Goal: Information Seeking & Learning: Find specific fact

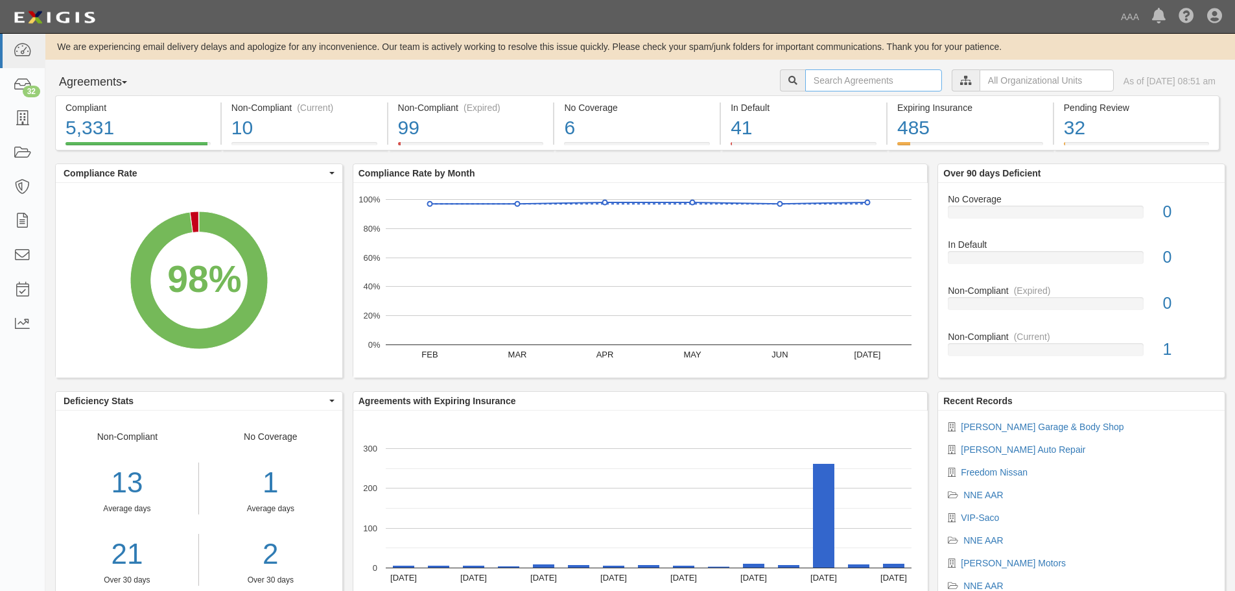
click at [820, 81] on input "text" at bounding box center [873, 80] width 137 height 22
type input "beaulieu"
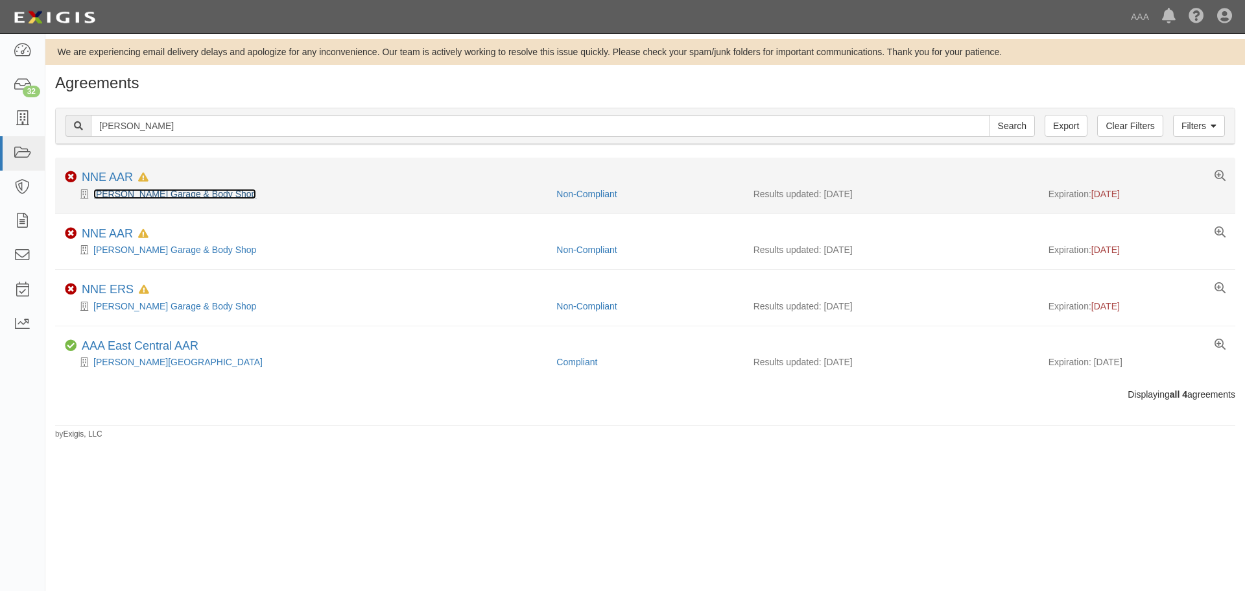
click at [137, 193] on link "[PERSON_NAME] Garage & Body Shop" at bounding box center [174, 194] width 163 height 10
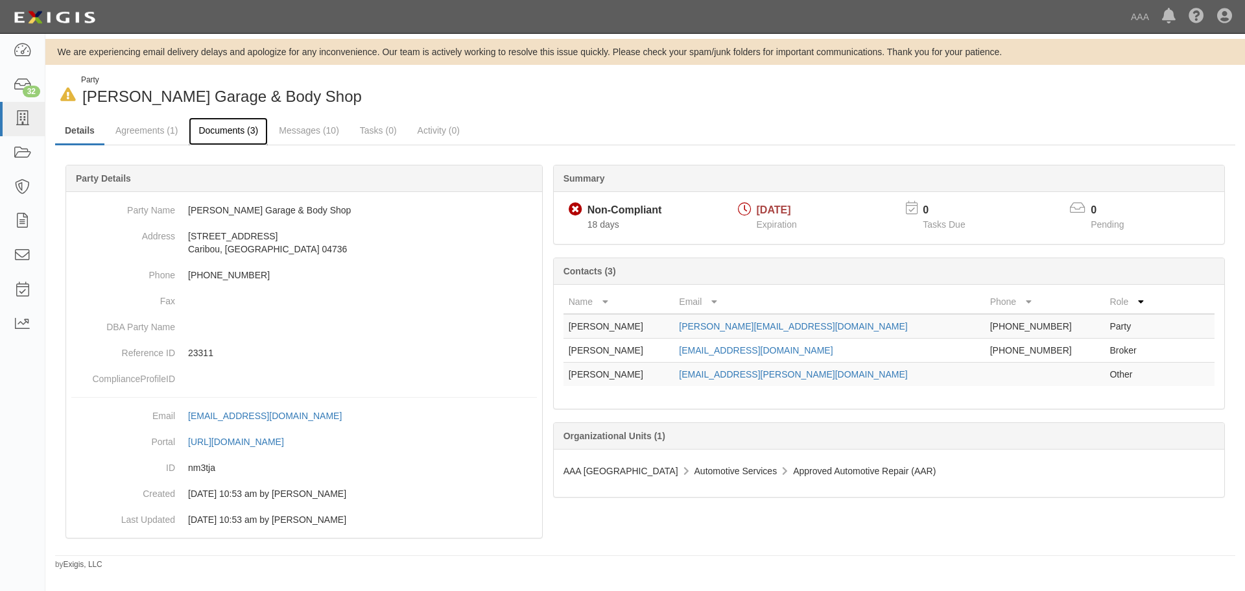
click at [231, 130] on link "Documents (3)" at bounding box center [228, 131] width 79 height 28
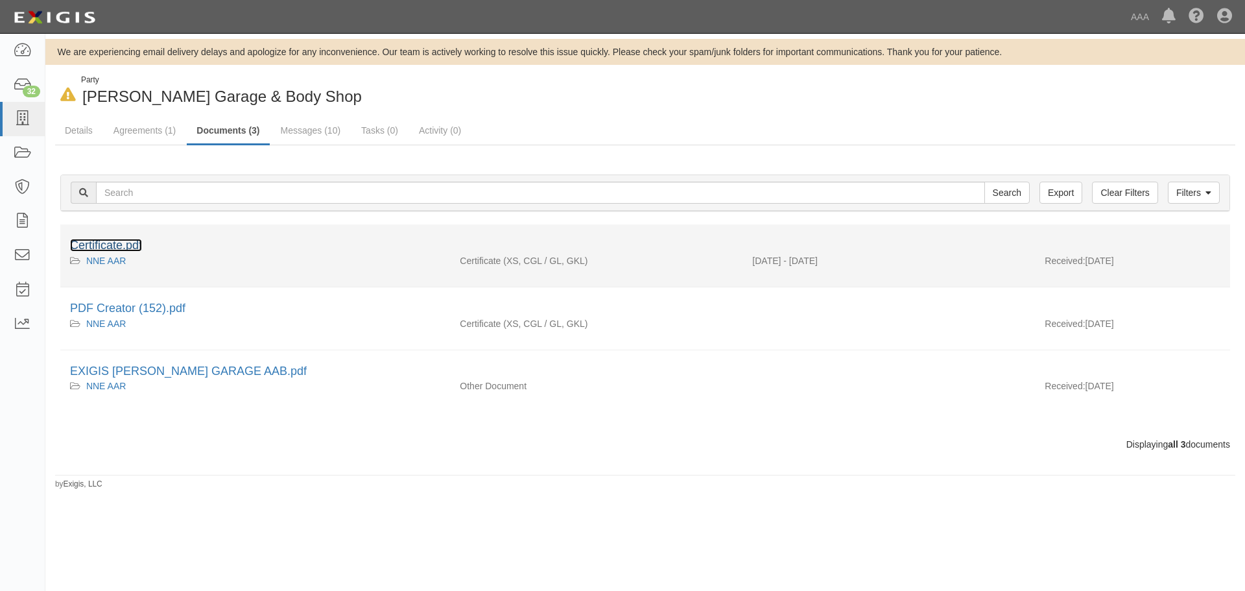
click at [130, 243] on link "Certificate.pdf" at bounding box center [106, 245] width 72 height 13
